Goal: Register for event/course

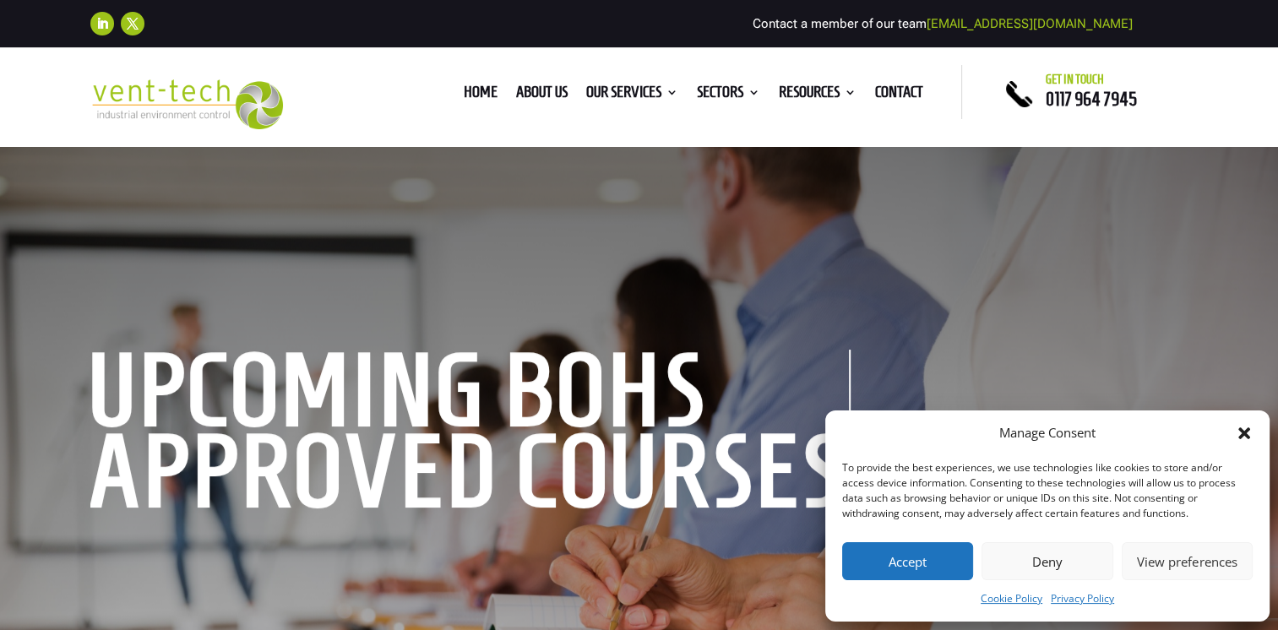
click at [1034, 560] on button "Deny" at bounding box center [1047, 561] width 131 height 38
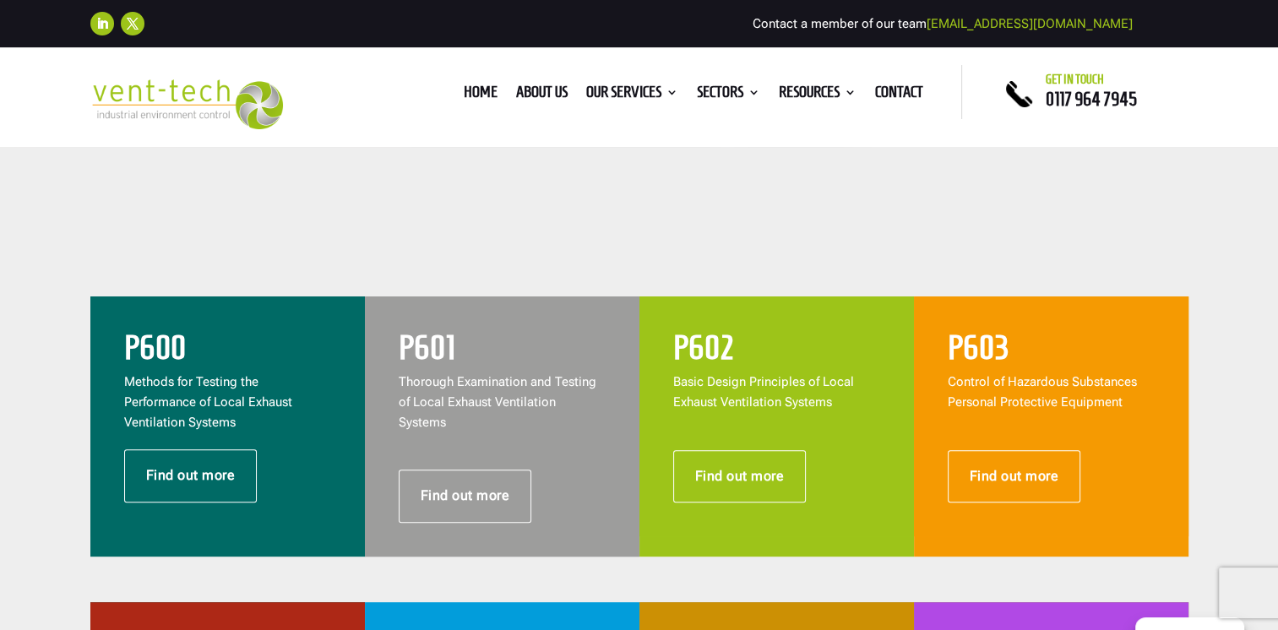
scroll to position [592, 0]
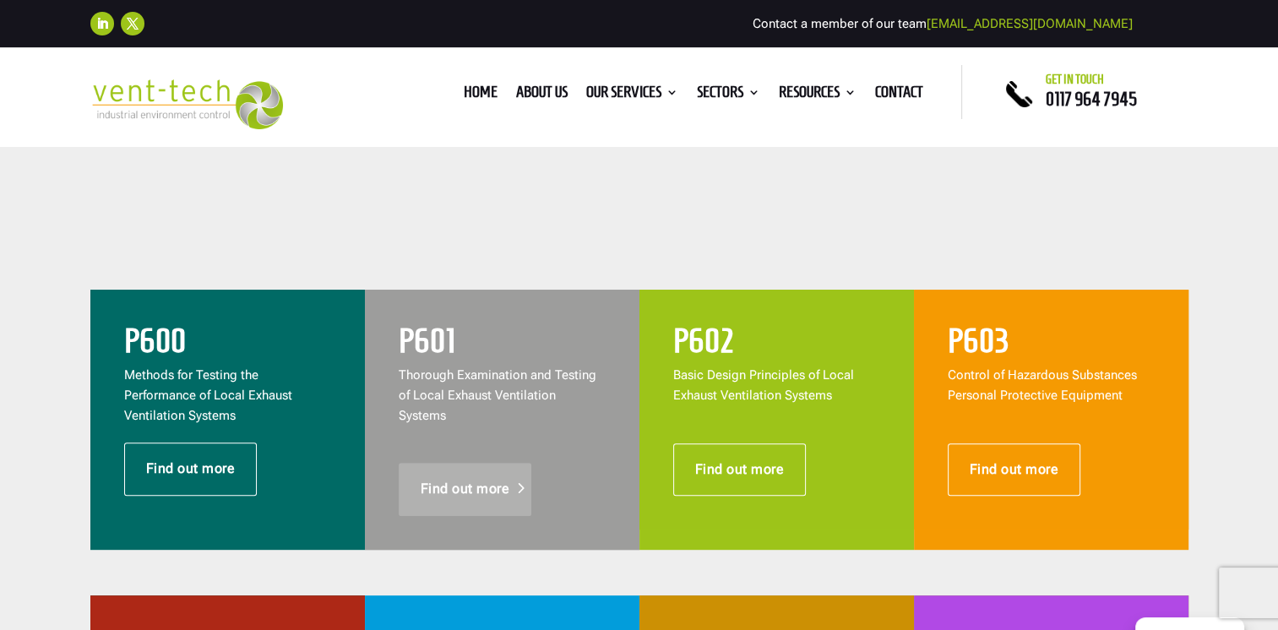
click at [485, 467] on link "Find out more" at bounding box center [466, 489] width 134 height 52
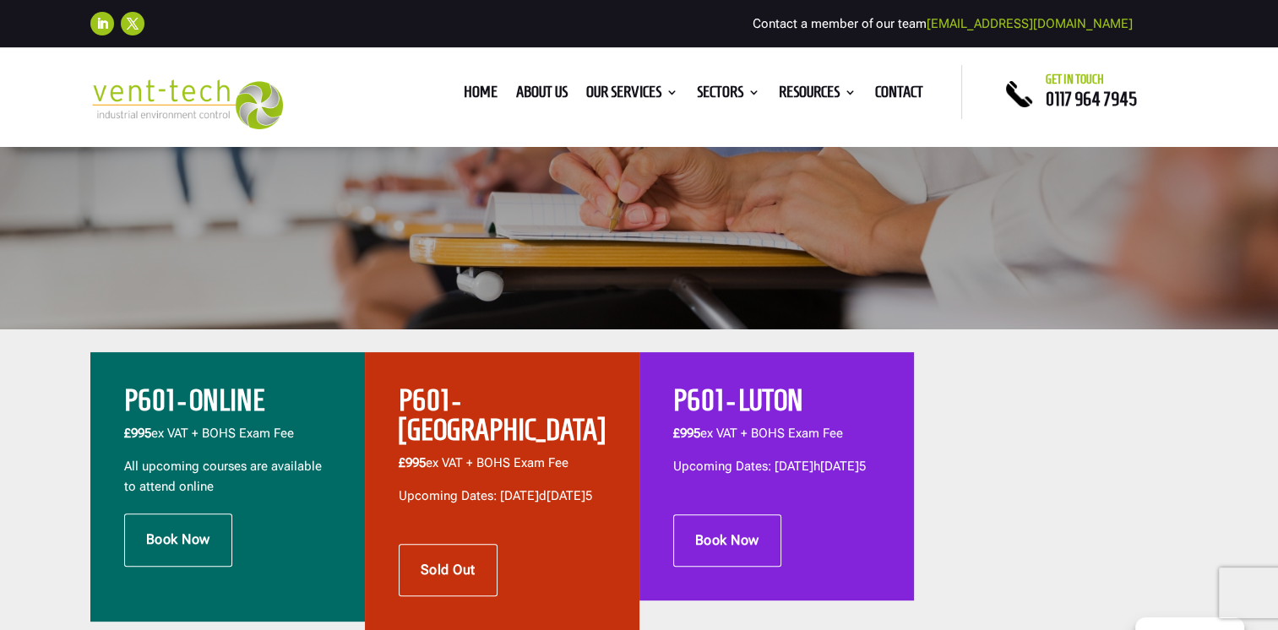
scroll to position [409, 0]
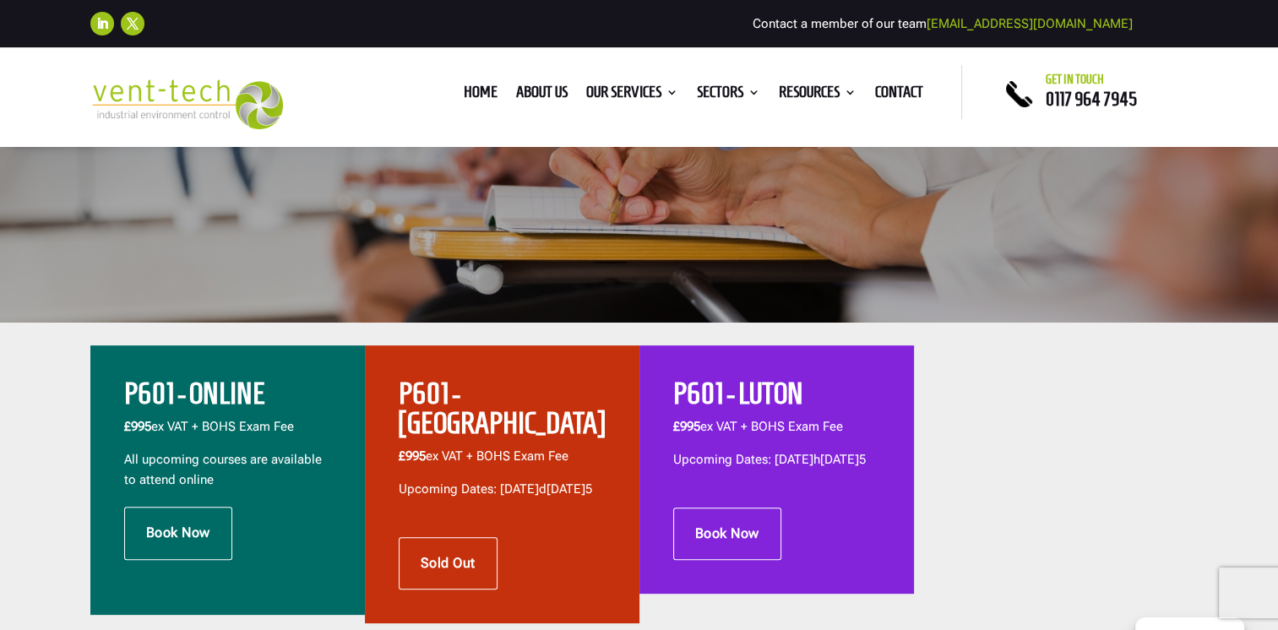
click at [217, 396] on h2 "P601 - ONLINE" at bounding box center [227, 398] width 207 height 38
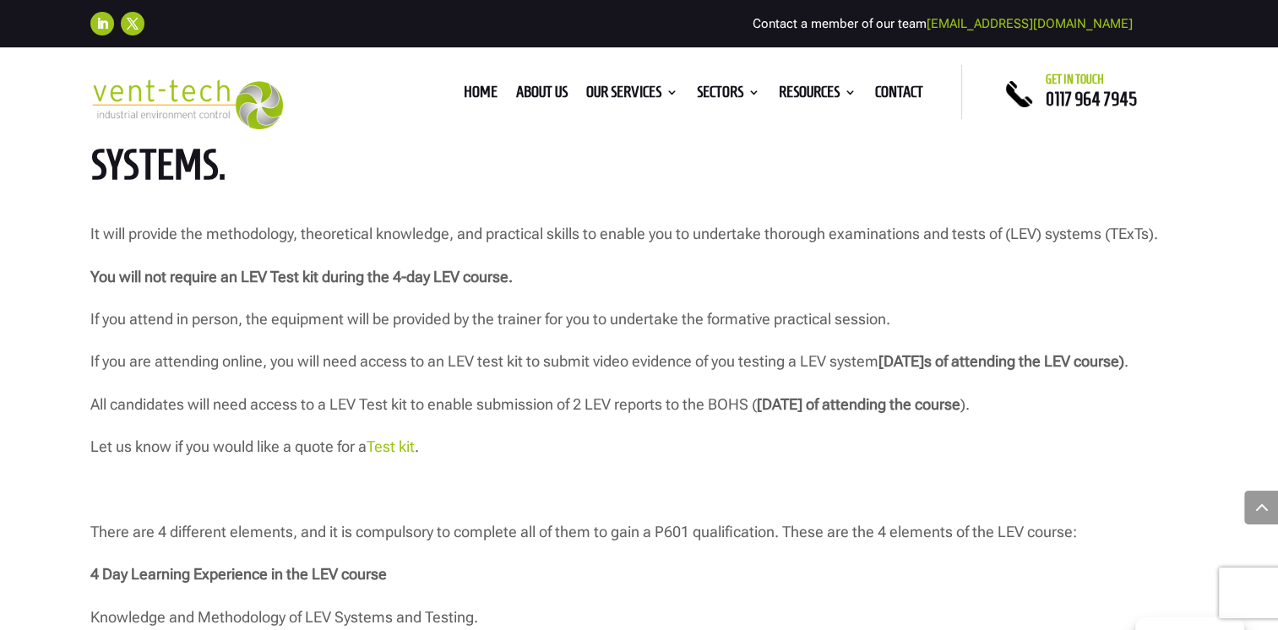
scroll to position [1520, 0]
click at [801, 477] on p "Let us know if you would like a quote for a Test kit ." at bounding box center [639, 455] width 1099 height 42
click at [525, 434] on p "All candidates will need access to a LEV Test kit to enable submission of 2 LEV…" at bounding box center [639, 413] width 1099 height 42
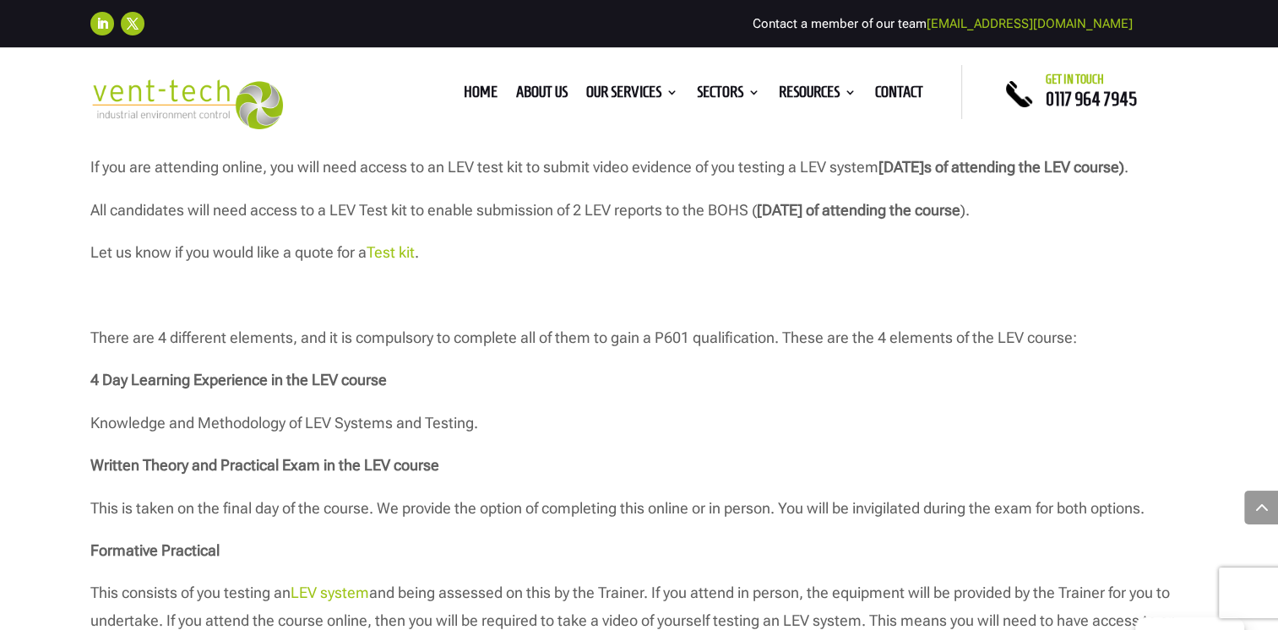
scroll to position [1716, 0]
click at [399, 260] on link "Test kit" at bounding box center [391, 252] width 48 height 18
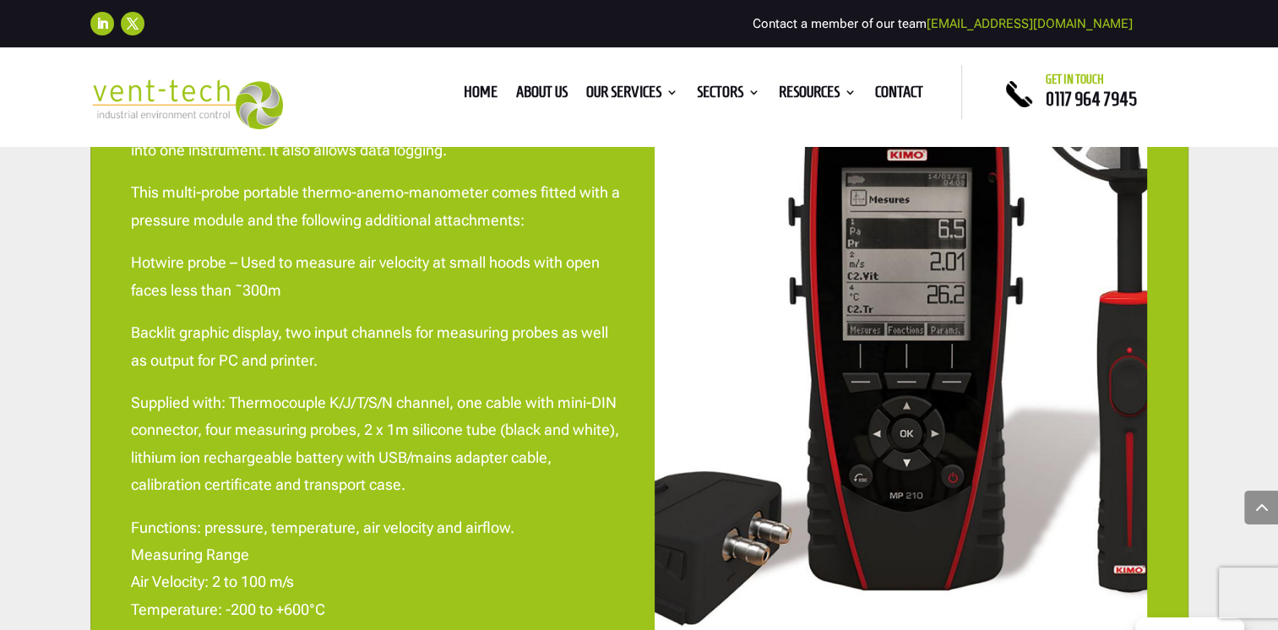
scroll to position [3880, 0]
